Goal: Task Accomplishment & Management: Use online tool/utility

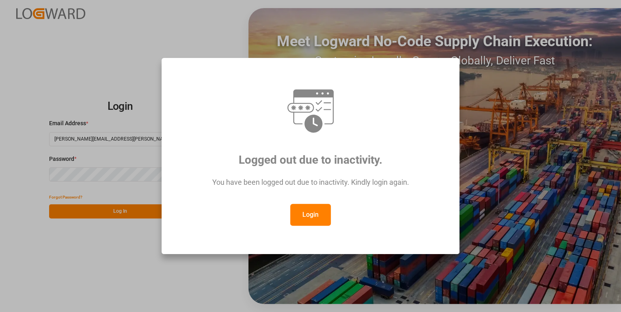
click at [310, 212] on button "Login" at bounding box center [310, 215] width 41 height 22
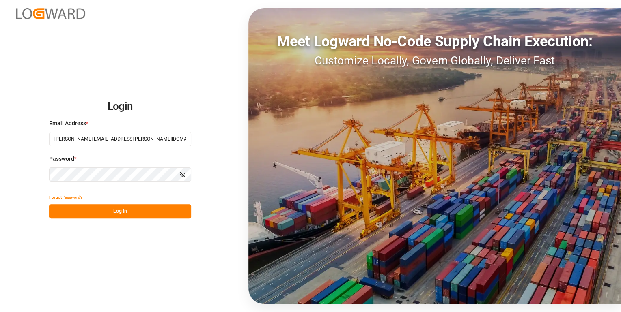
click at [117, 215] on button "Log In" at bounding box center [120, 211] width 142 height 14
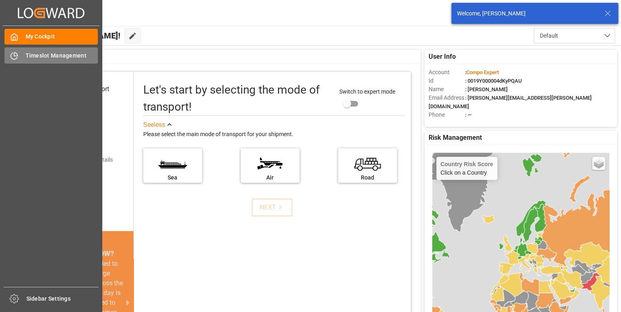
click at [11, 56] on icon at bounding box center [14, 56] width 8 height 8
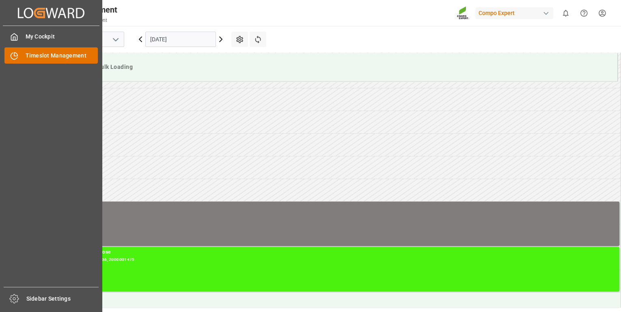
scroll to position [222, 0]
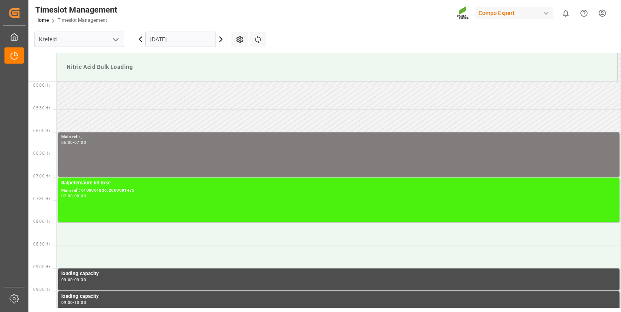
click at [219, 38] on icon at bounding box center [221, 39] width 10 height 10
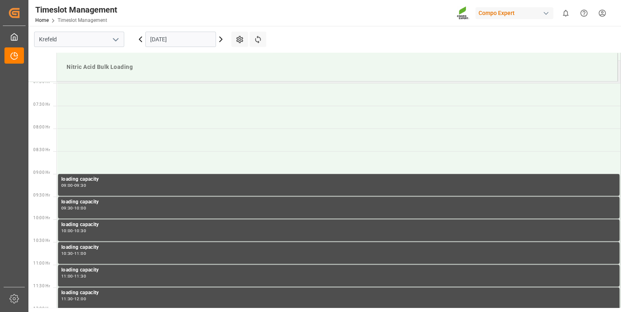
scroll to position [287, 0]
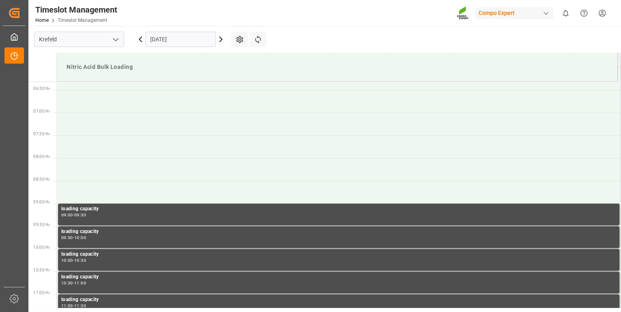
click at [221, 41] on icon at bounding box center [221, 39] width 10 height 10
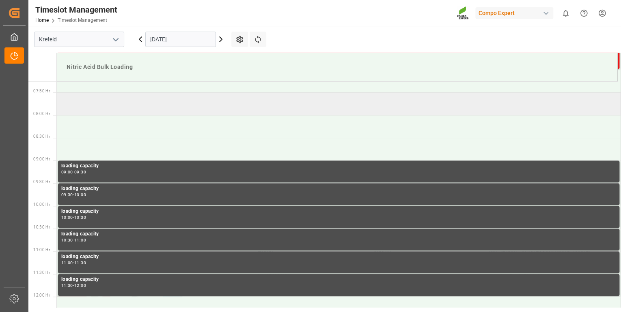
scroll to position [319, 0]
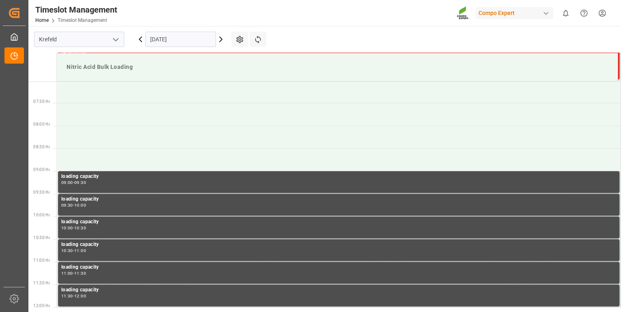
click at [140, 40] on icon at bounding box center [140, 39] width 2 height 5
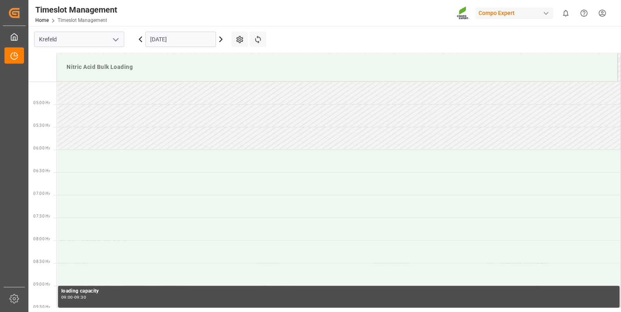
scroll to position [222, 0]
